Goal: Information Seeking & Learning: Learn about a topic

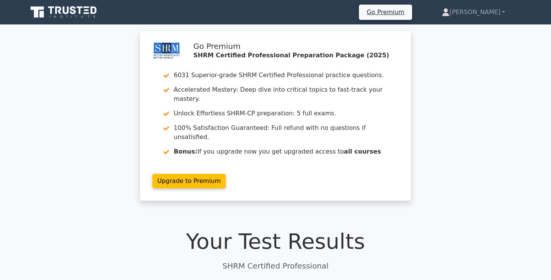
click at [71, 12] on icon at bounding box center [73, 10] width 6 height 8
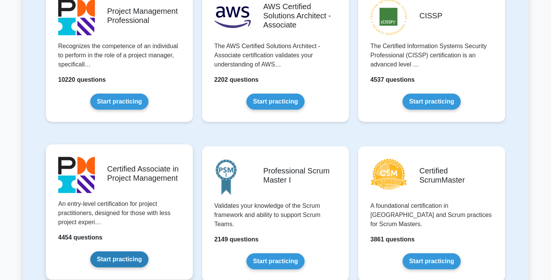
scroll to position [150, 0]
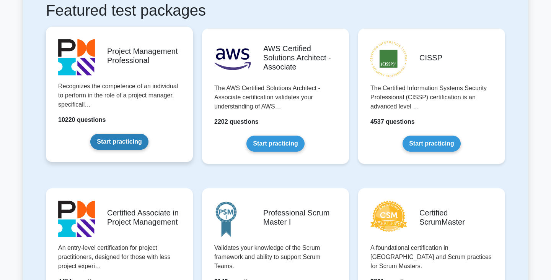
click at [132, 140] on link "Start practicing" at bounding box center [119, 142] width 58 height 16
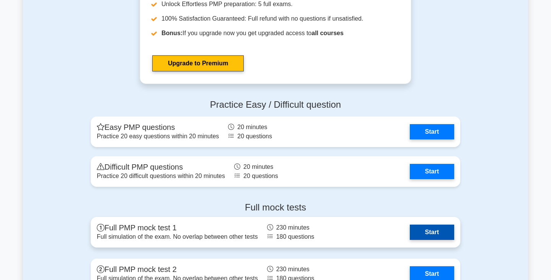
scroll to position [2185, 0]
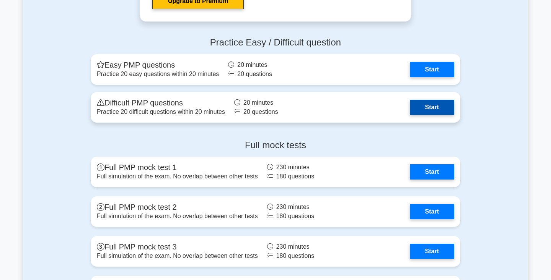
click at [426, 103] on link "Start" at bounding box center [432, 107] width 44 height 15
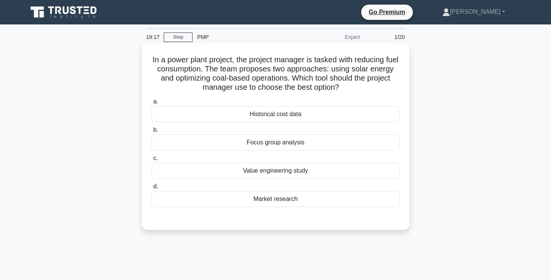
click at [277, 198] on div "Market research" at bounding box center [275, 199] width 248 height 16
click at [151, 189] on input "d. Market research" at bounding box center [151, 186] width 0 height 5
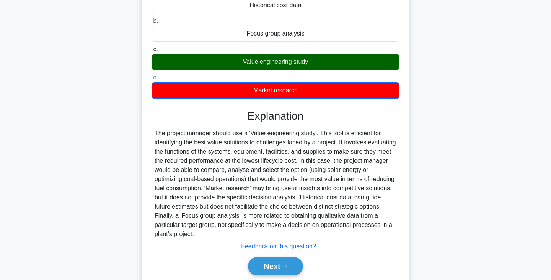
scroll to position [111, 0]
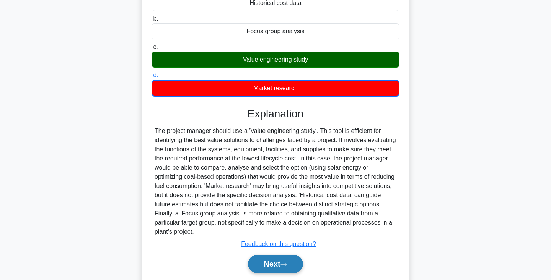
click at [272, 272] on button "Next" at bounding box center [275, 264] width 55 height 18
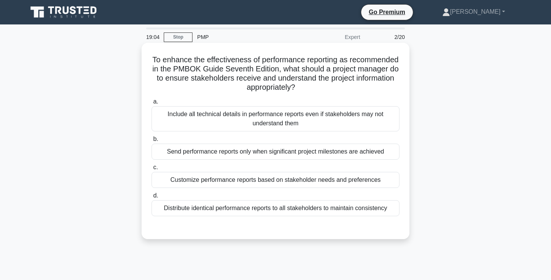
scroll to position [0, 0]
click at [274, 183] on div "Customize performance reports based on stakeholder needs and preferences" at bounding box center [275, 180] width 248 height 16
click at [151, 170] on input "c. Customize performance reports based on stakeholder needs and preferences" at bounding box center [151, 167] width 0 height 5
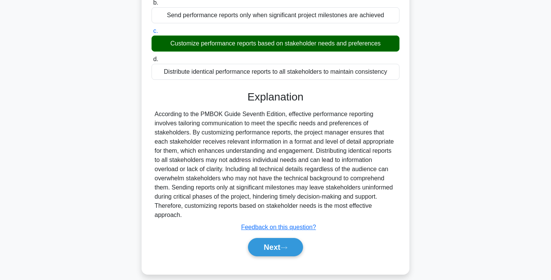
scroll to position [136, 0]
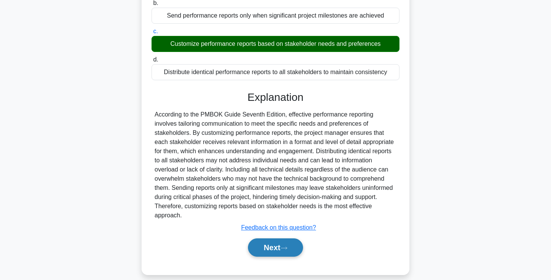
click at [284, 246] on icon at bounding box center [283, 248] width 7 height 4
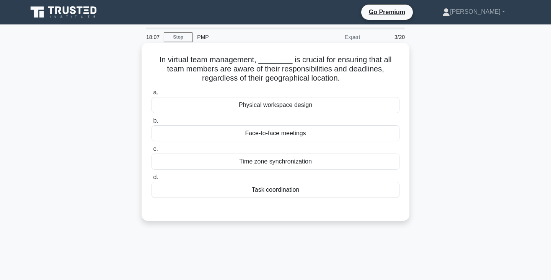
scroll to position [0, 0]
click at [288, 192] on div "Task coordination" at bounding box center [275, 190] width 248 height 16
click at [151, 180] on input "d. Task coordination" at bounding box center [151, 177] width 0 height 5
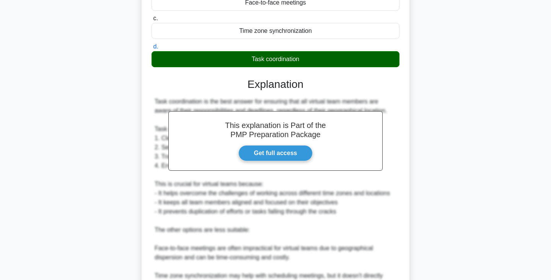
scroll to position [232, 0]
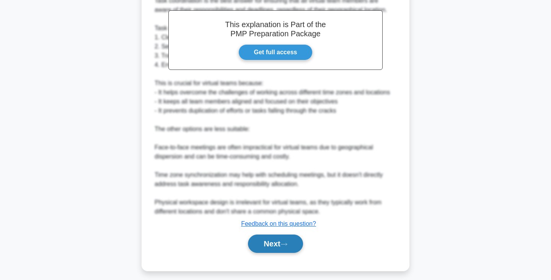
click at [263, 242] on button "Next" at bounding box center [275, 244] width 55 height 18
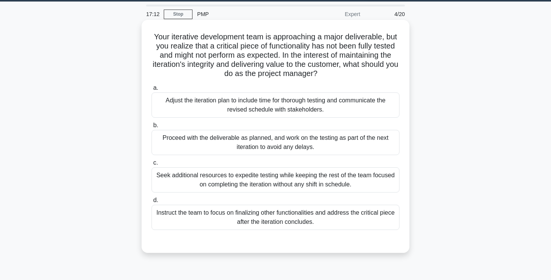
scroll to position [24, 0]
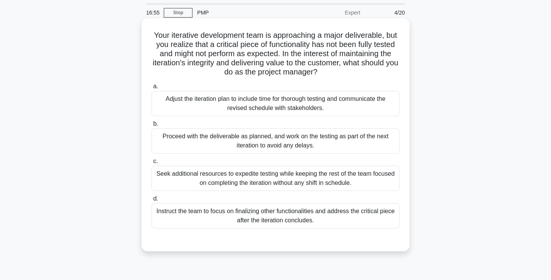
click at [251, 173] on div "Seek additional resources to expedite testing while keeping the rest of the tea…" at bounding box center [275, 178] width 248 height 25
click at [151, 164] on input "c. Seek additional resources to expedite testing while keeping the rest of the …" at bounding box center [151, 161] width 0 height 5
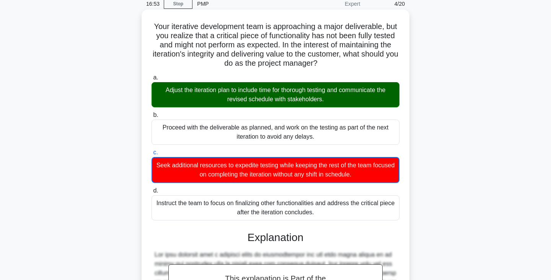
scroll to position [34, 0]
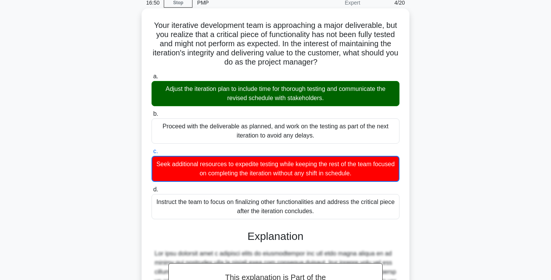
drag, startPoint x: 228, startPoint y: 89, endPoint x: 193, endPoint y: 89, distance: 34.8
click at [193, 89] on div "Adjust the iteration plan to include time for thorough testing and communicate …" at bounding box center [275, 93] width 248 height 25
click at [151, 79] on input "a. Adjust the iteration plan to include time for thorough testing and communica…" at bounding box center [151, 76] width 0 height 5
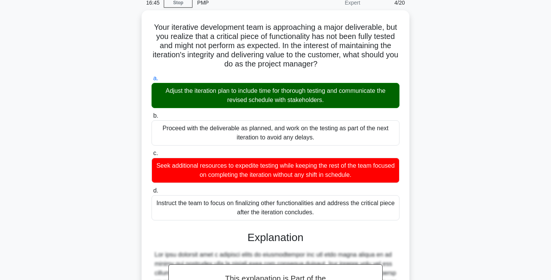
click at [439, 99] on div "Your iterative development team is approaching a major deliverable, but you rea…" at bounding box center [275, 231] width 505 height 442
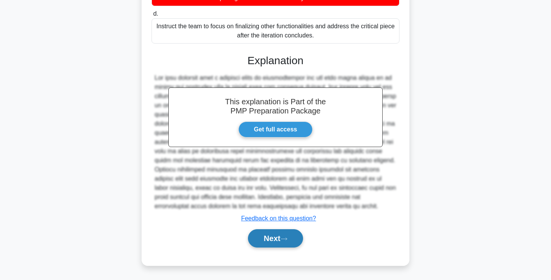
click at [278, 236] on button "Next" at bounding box center [275, 238] width 55 height 18
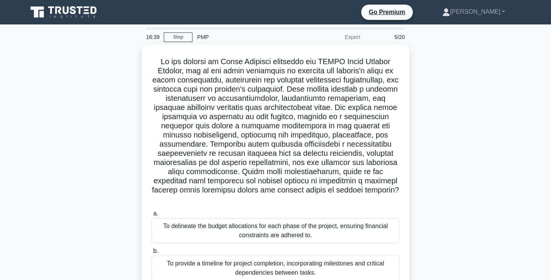
scroll to position [0, 0]
